Goal: Task Accomplishment & Management: Use online tool/utility

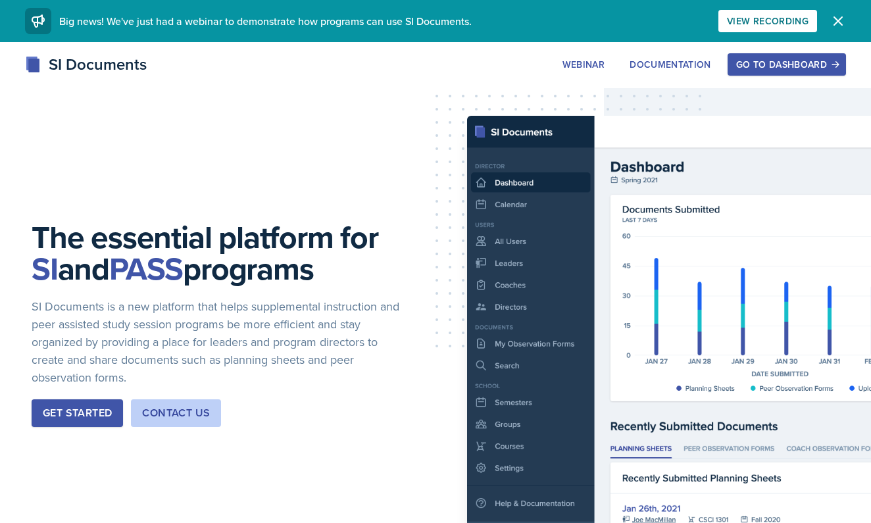
click at [827, 66] on div "Go to Dashboard" at bounding box center [786, 64] width 101 height 11
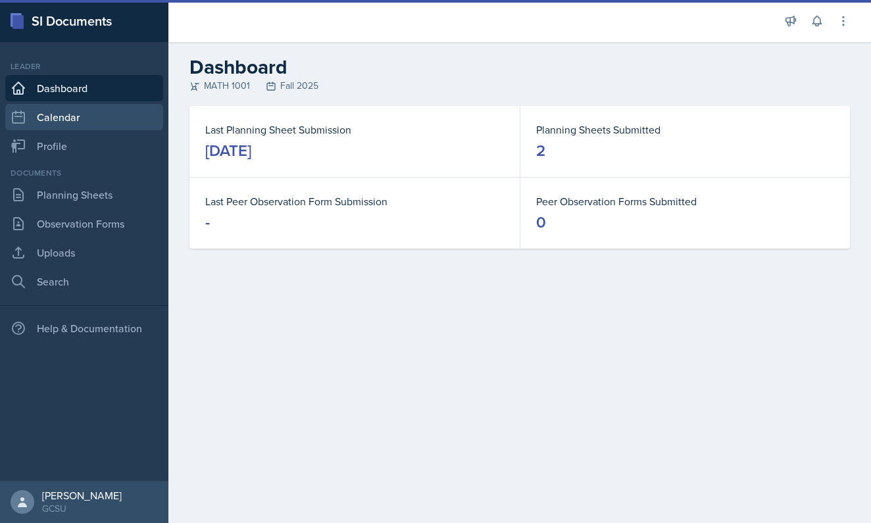
click at [102, 116] on link "Calendar" at bounding box center [84, 117] width 158 height 26
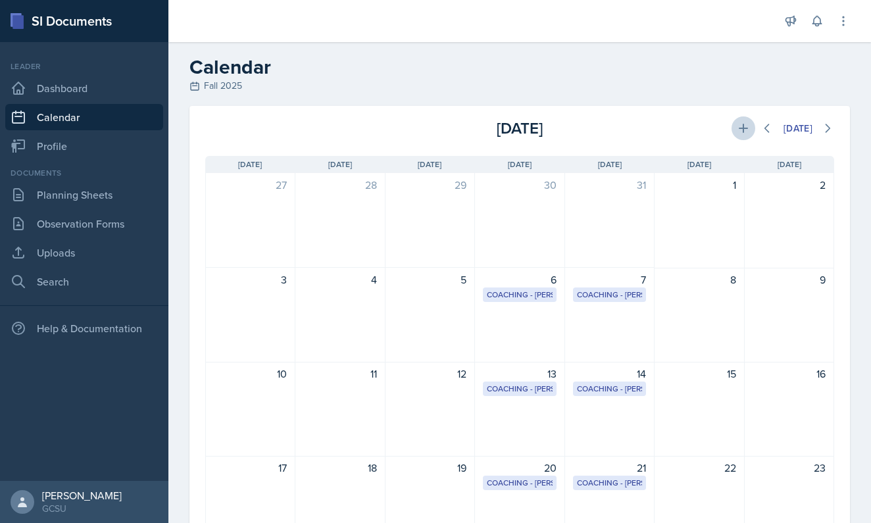
click at [738, 127] on icon at bounding box center [743, 128] width 13 height 13
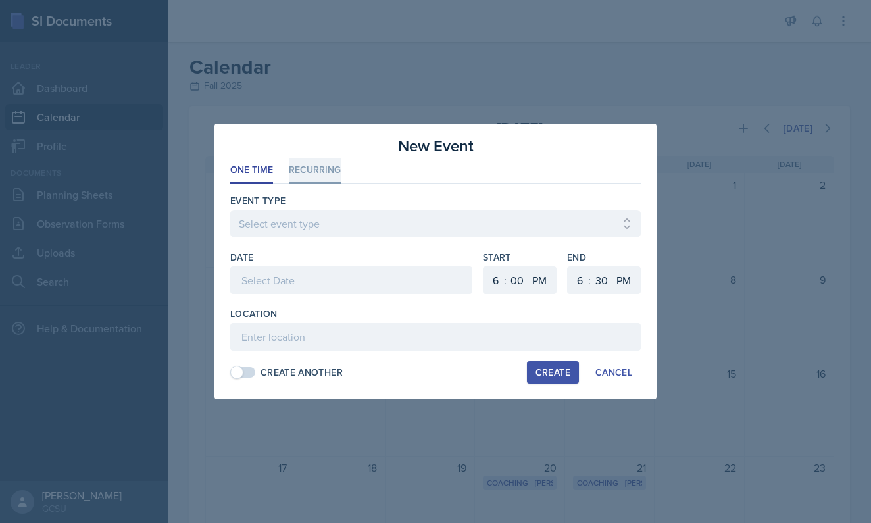
click at [313, 163] on li "Recurring" at bounding box center [315, 171] width 52 height 26
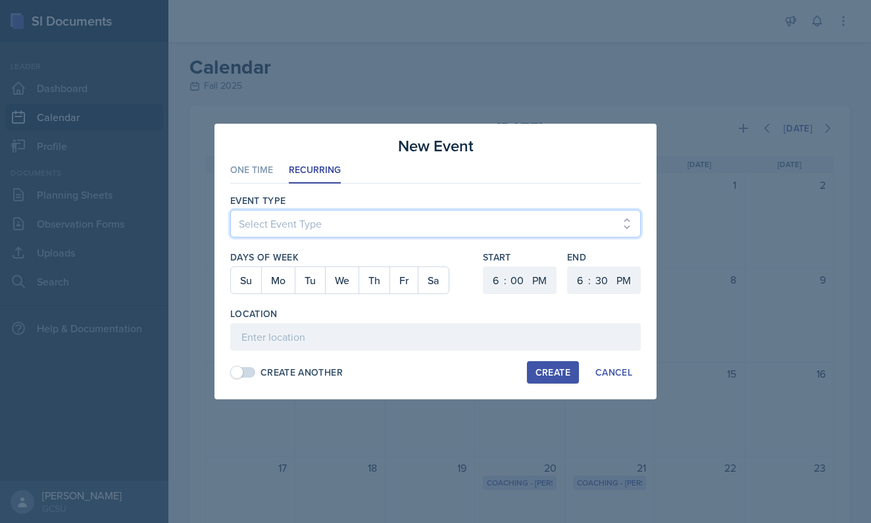
select select "700c1d41-4793-48d3-8616-e09499dfb71d"
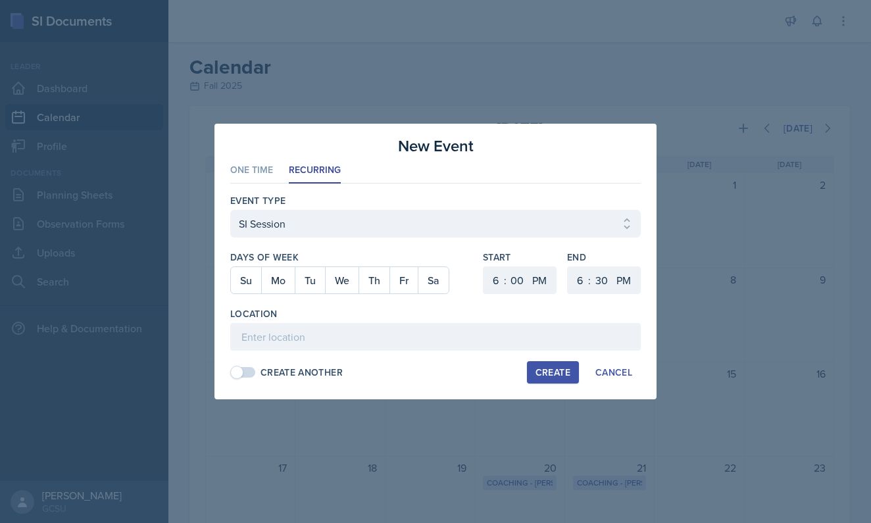
click at [311, 245] on div at bounding box center [435, 244] width 411 height 13
click at [277, 292] on button "Mo" at bounding box center [278, 280] width 34 height 26
click at [348, 284] on button "We" at bounding box center [342, 280] width 34 height 26
select select "30"
select select "8"
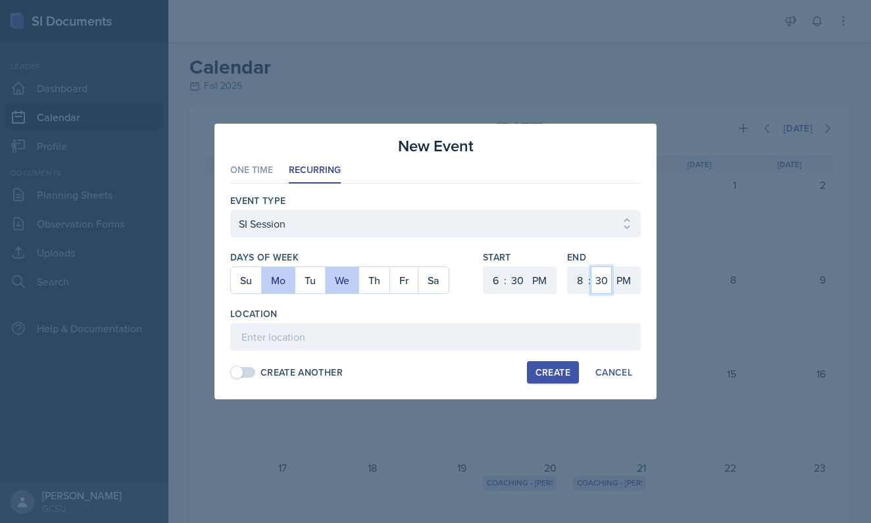
select select "0"
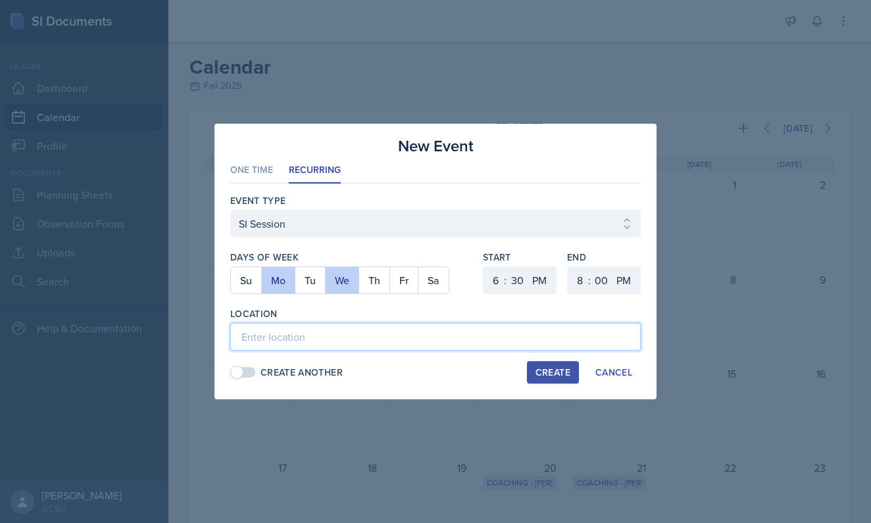
click at [413, 347] on input at bounding box center [435, 337] width 411 height 28
click at [465, 337] on input at bounding box center [435, 337] width 411 height 28
type input "A&S 338"
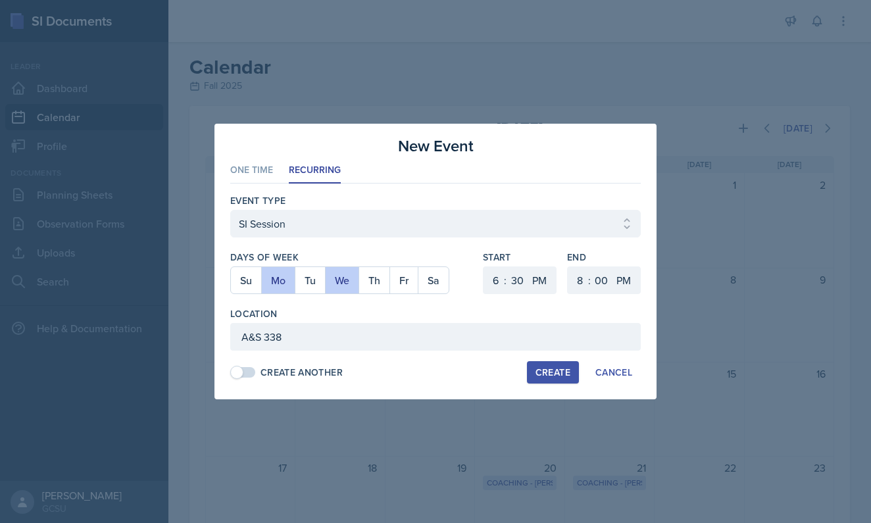
click at [544, 371] on div "Create" at bounding box center [553, 372] width 35 height 11
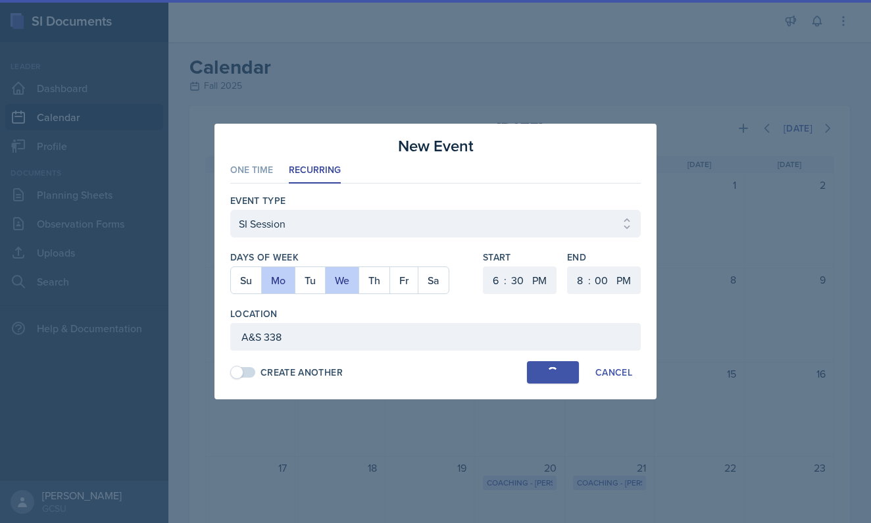
select select
select select "0"
select select "6"
select select "30"
